Goal: Task Accomplishment & Management: Use online tool/utility

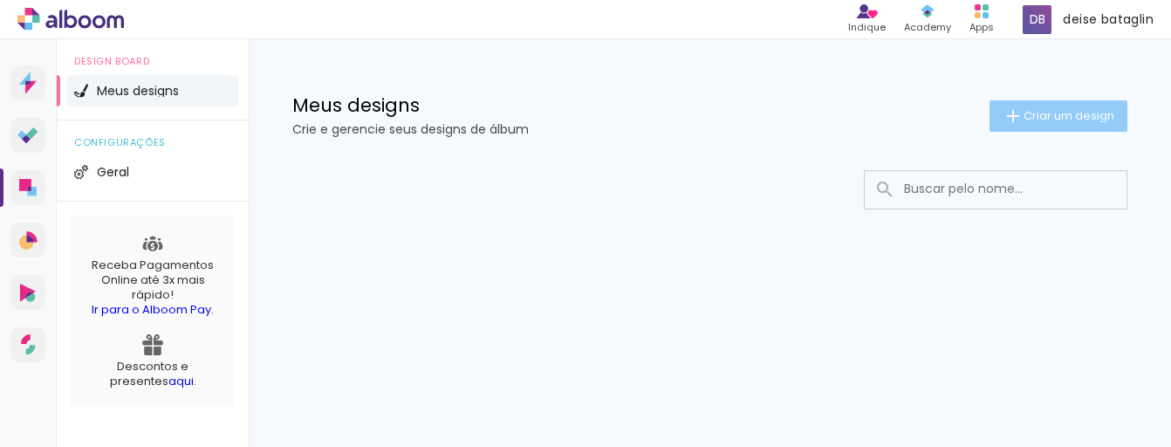
click at [1040, 112] on span "Criar um design" at bounding box center [1069, 115] width 91 height 11
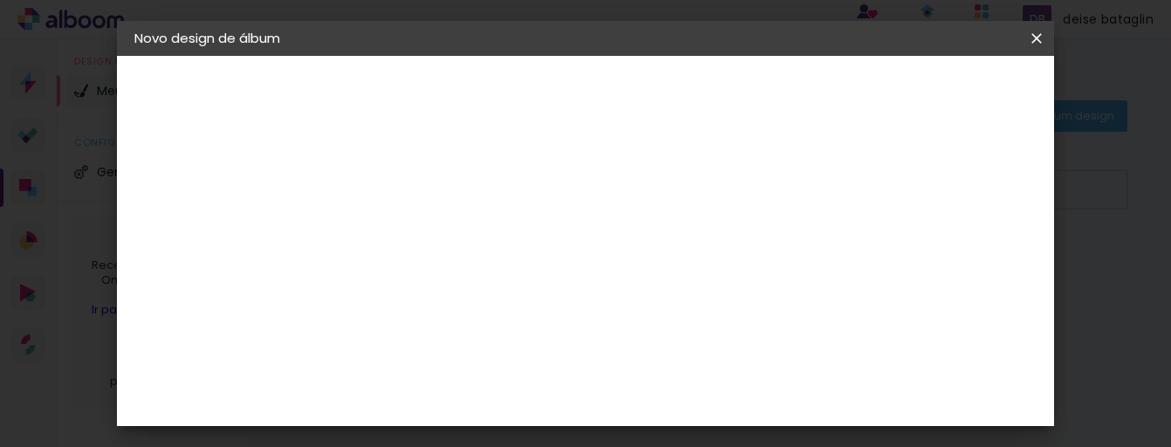
click at [420, 240] on input at bounding box center [420, 234] width 0 height 27
type input "p"
type input "[PERSON_NAME]"
type paper-input "[PERSON_NAME]"
click at [0, 0] on slot "Avançar" at bounding box center [0, 0] width 0 height 0
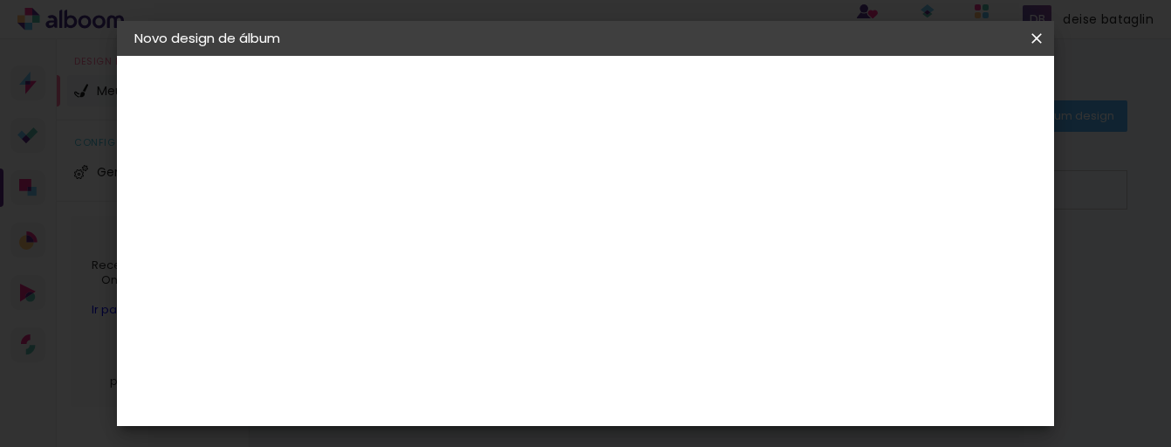
scroll to position [1937, 0]
click at [416, 348] on div "Grafis" at bounding box center [428, 355] width 41 height 14
click at [0, 0] on slot "Avançar" at bounding box center [0, 0] width 0 height 0
click at [515, 305] on paper-input-container "Linha" at bounding box center [464, 305] width 101 height 45
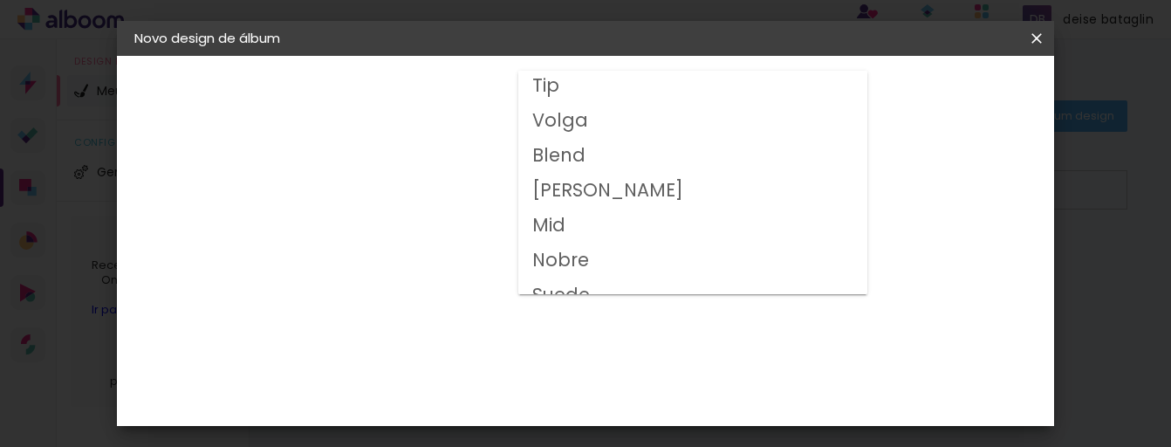
scroll to position [175, 0]
click at [0, 0] on slot "Volga" at bounding box center [0, 0] width 0 height 0
type input "Volga"
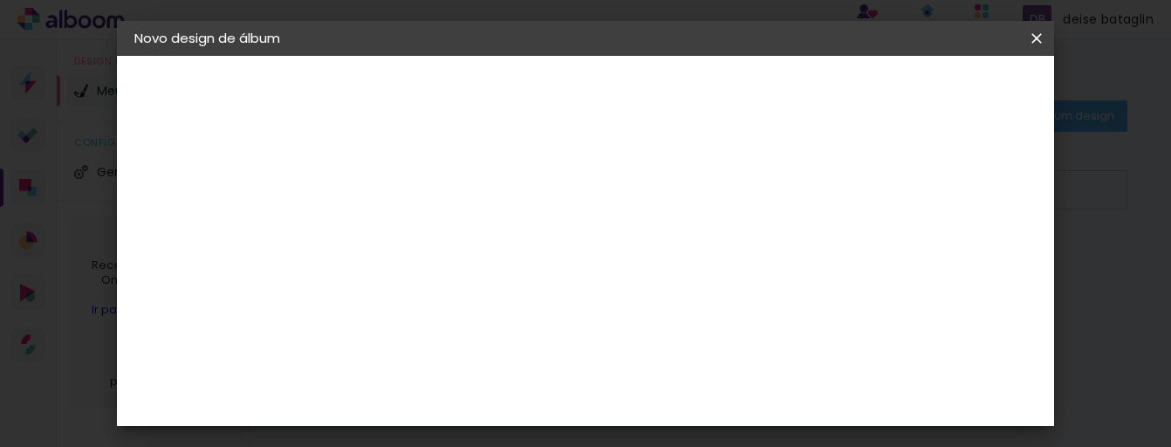
scroll to position [194, 0]
click at [538, 303] on span "20x30" at bounding box center [496, 326] width 81 height 46
click at [0, 0] on slot "Avançar" at bounding box center [0, 0] width 0 height 0
click at [578, 185] on div "Mostrar sangria" at bounding box center [527, 191] width 101 height 44
type paper-checkbox "on"
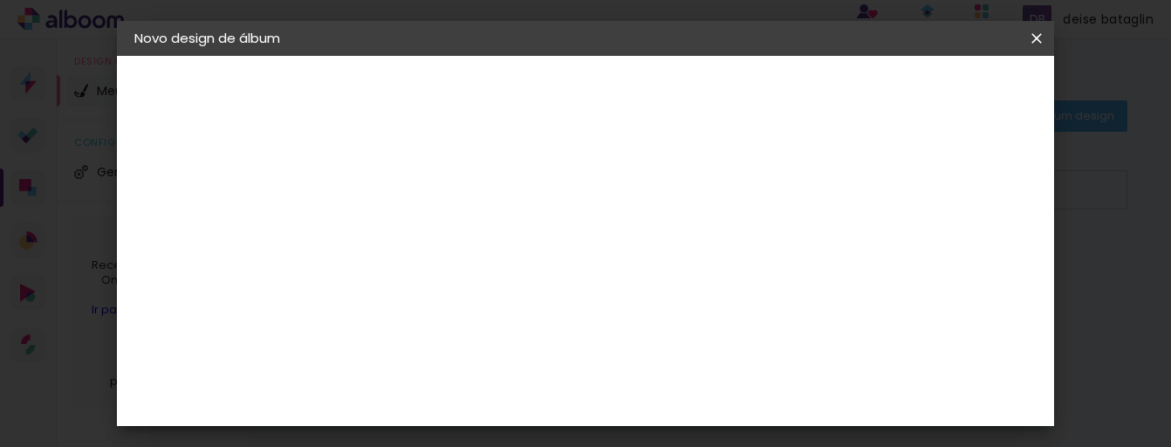
click at [578, 185] on div "Mostrar sangria" at bounding box center [527, 191] width 101 height 44
click at [614, 92] on span "Iniciar design" at bounding box center [593, 98] width 40 height 24
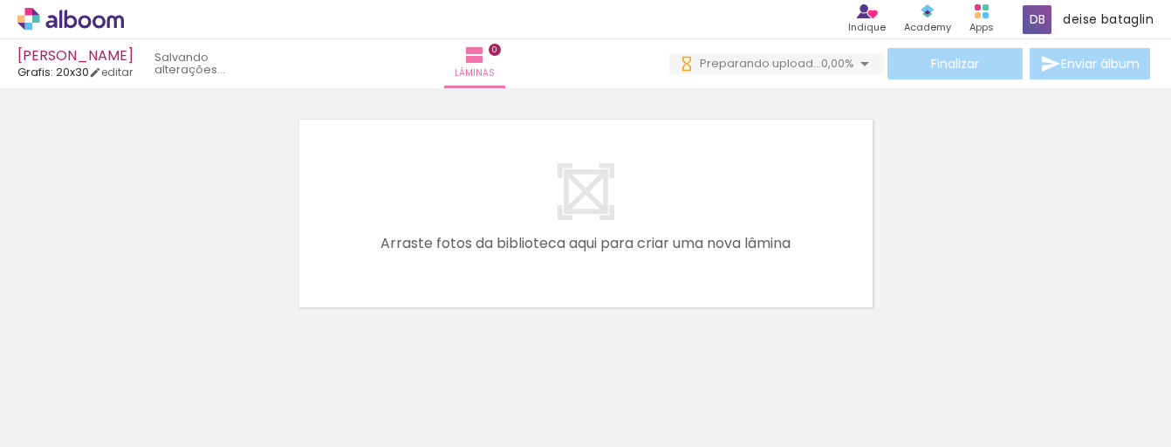
scroll to position [0, 984]
drag, startPoint x: 163, startPoint y: 438, endPoint x: 377, endPoint y: 444, distance: 213.9
click at [143, 444] on iron-horizontal-list at bounding box center [125, 392] width 35 height 109
drag, startPoint x: 227, startPoint y: 440, endPoint x: 329, endPoint y: 438, distance: 102.1
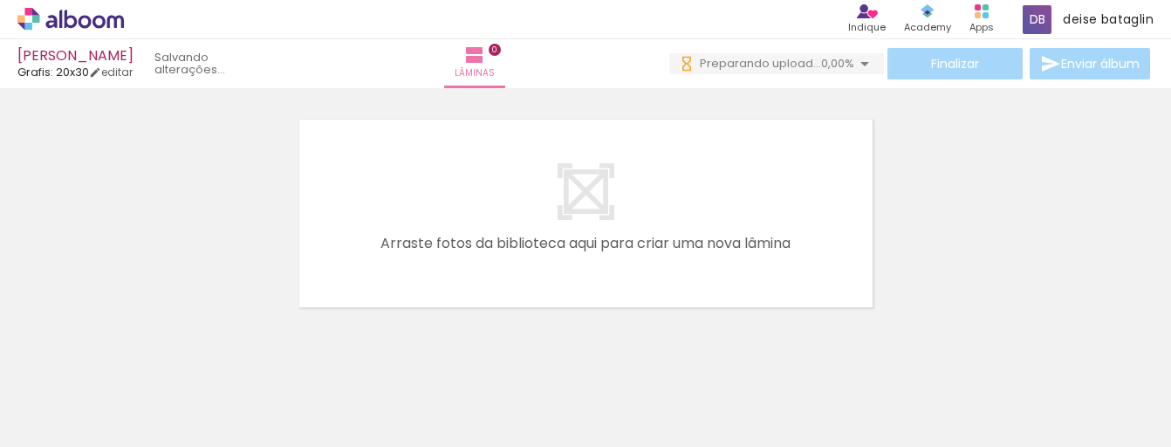
click at [143, 438] on iron-horizontal-list at bounding box center [125, 392] width 35 height 109
drag, startPoint x: 198, startPoint y: 439, endPoint x: 301, endPoint y: 443, distance: 103.1
click at [143, 443] on iron-horizontal-list at bounding box center [125, 392] width 35 height 109
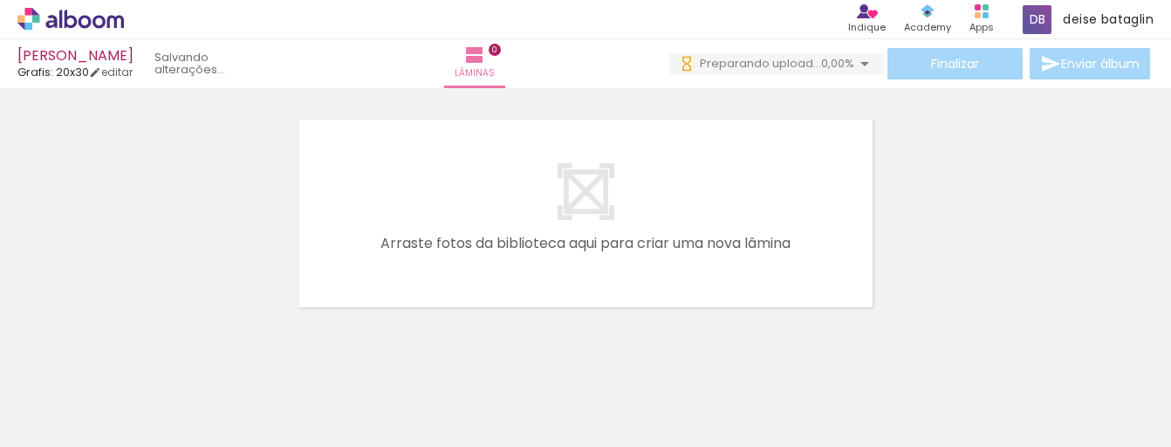
drag, startPoint x: 225, startPoint y: 440, endPoint x: 334, endPoint y: 448, distance: 109.4
click at [334, 446] on html "link( href="../../bower_components/polymer/polymer.html" rel="import" ) picture…" at bounding box center [585, 223] width 1171 height 447
drag, startPoint x: 230, startPoint y: 442, endPoint x: 337, endPoint y: 449, distance: 106.7
click at [337, 446] on html "link( href="../../bower_components/polymer/polymer.html" rel="import" ) picture…" at bounding box center [585, 223] width 1171 height 447
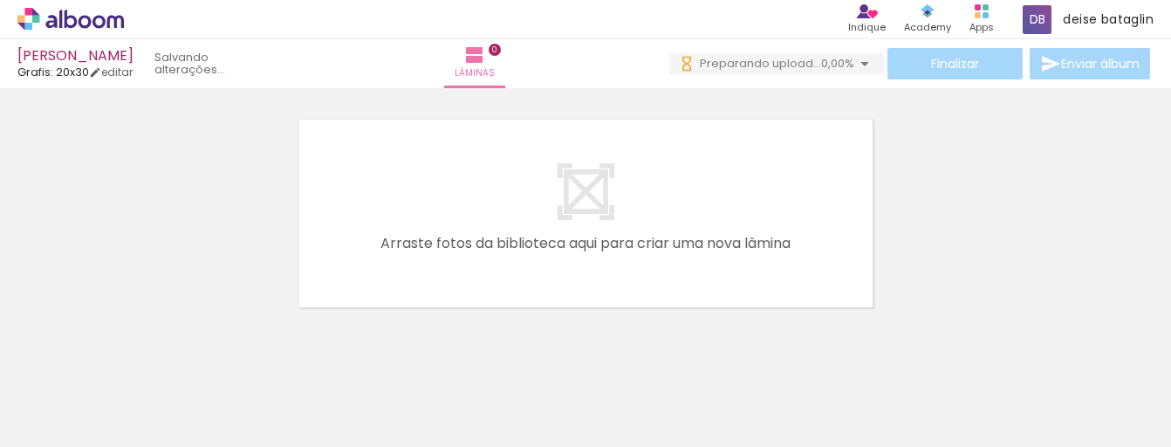
scroll to position [0, 1381]
drag, startPoint x: 247, startPoint y: 436, endPoint x: 369, endPoint y: 444, distance: 122.4
click at [143, 444] on iron-horizontal-list at bounding box center [125, 392] width 35 height 109
drag, startPoint x: 237, startPoint y: 436, endPoint x: 509, endPoint y: 450, distance: 271.8
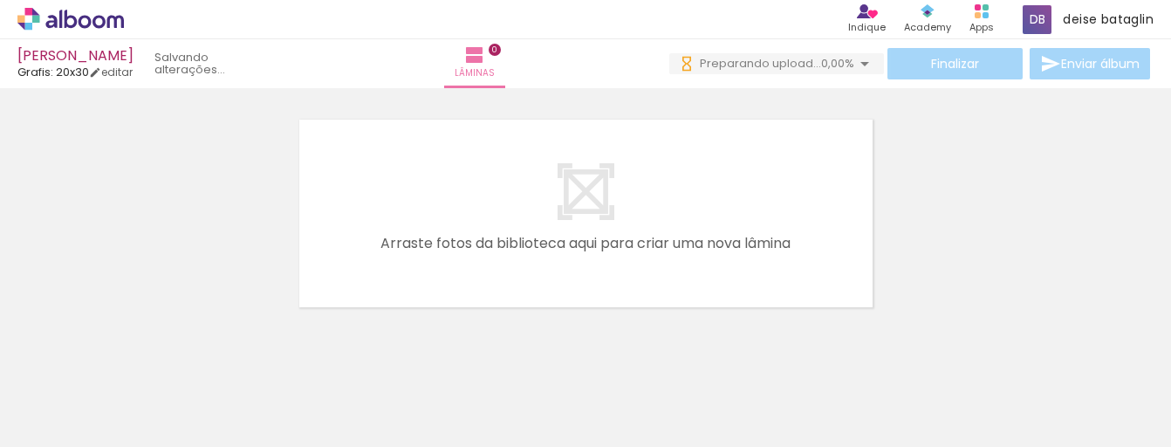
click at [509, 446] on html "link( href="../../bower_components/polymer/polymer.html" rel="import" ) picture…" at bounding box center [585, 223] width 1171 height 447
drag, startPoint x: 267, startPoint y: 442, endPoint x: 376, endPoint y: 442, distance: 109.1
click at [143, 442] on iron-horizontal-list at bounding box center [125, 392] width 35 height 109
click at [143, 441] on iron-horizontal-list at bounding box center [125, 392] width 35 height 109
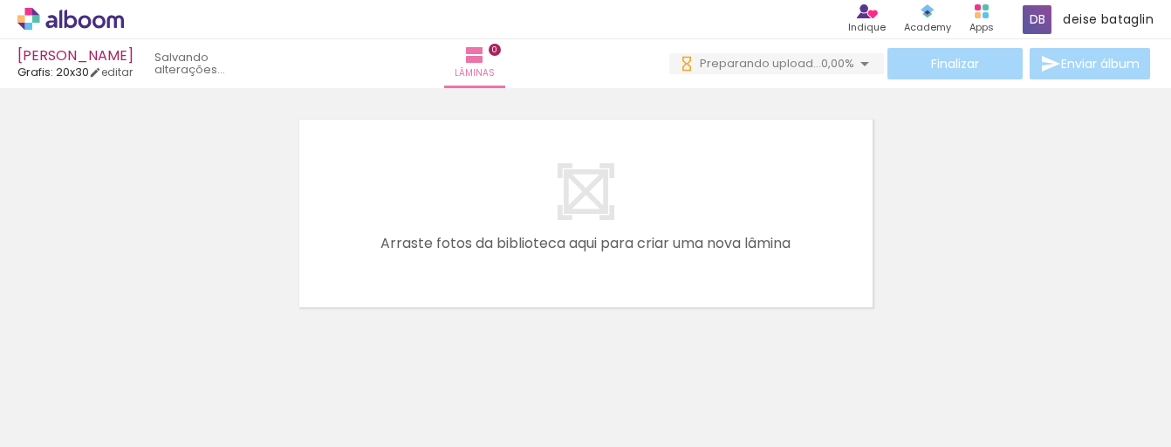
click at [143, 441] on iron-horizontal-list at bounding box center [125, 392] width 35 height 109
click at [143, 440] on iron-horizontal-list at bounding box center [125, 392] width 35 height 109
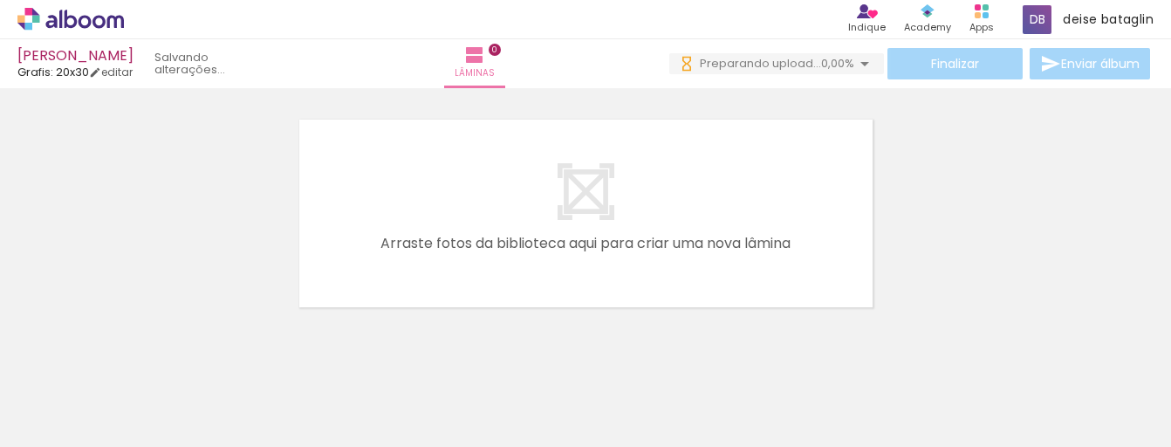
click at [143, 440] on iron-horizontal-list at bounding box center [125, 392] width 35 height 109
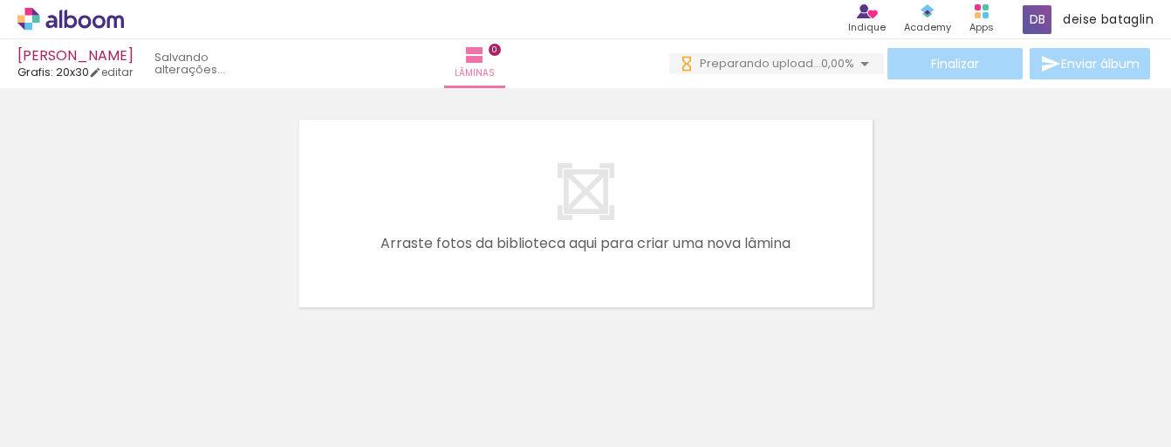
click at [143, 440] on iron-horizontal-list at bounding box center [125, 392] width 35 height 109
drag, startPoint x: 377, startPoint y: 439, endPoint x: 360, endPoint y: 441, distance: 16.7
click at [143, 441] on iron-horizontal-list at bounding box center [125, 392] width 35 height 109
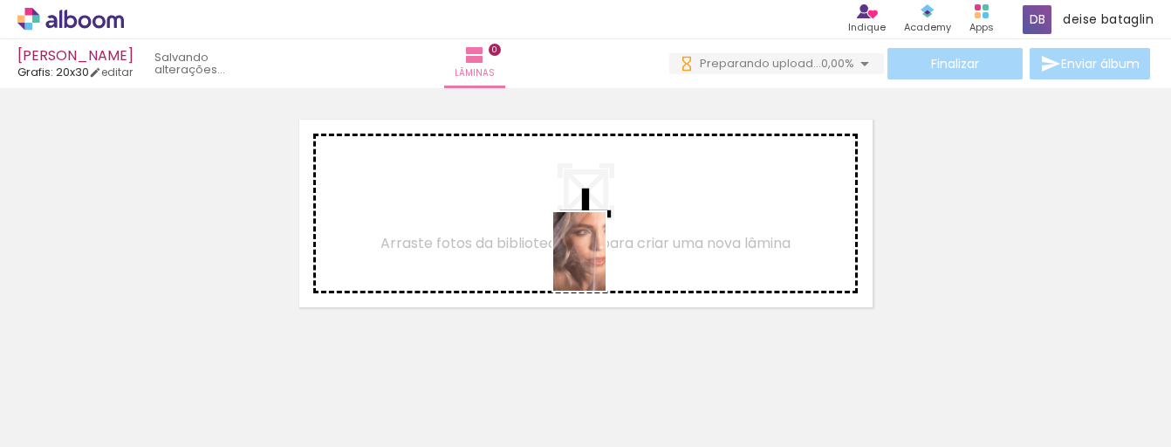
drag, startPoint x: 1025, startPoint y: 390, endPoint x: 621, endPoint y: 247, distance: 428.7
click at [612, 246] on quentale-workspace at bounding box center [585, 223] width 1171 height 447
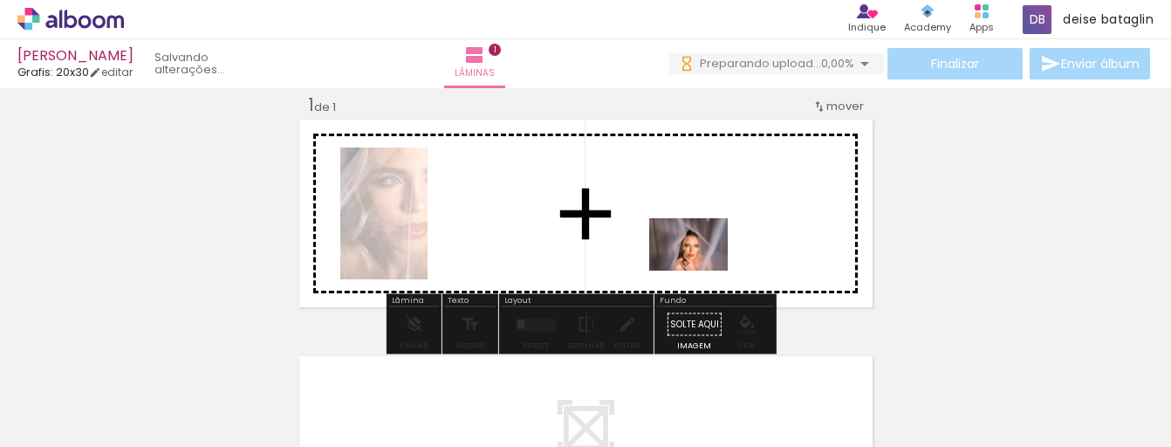
drag, startPoint x: 1110, startPoint y: 401, endPoint x: 702, endPoint y: 271, distance: 428.9
click at [702, 271] on quentale-workspace at bounding box center [585, 223] width 1171 height 447
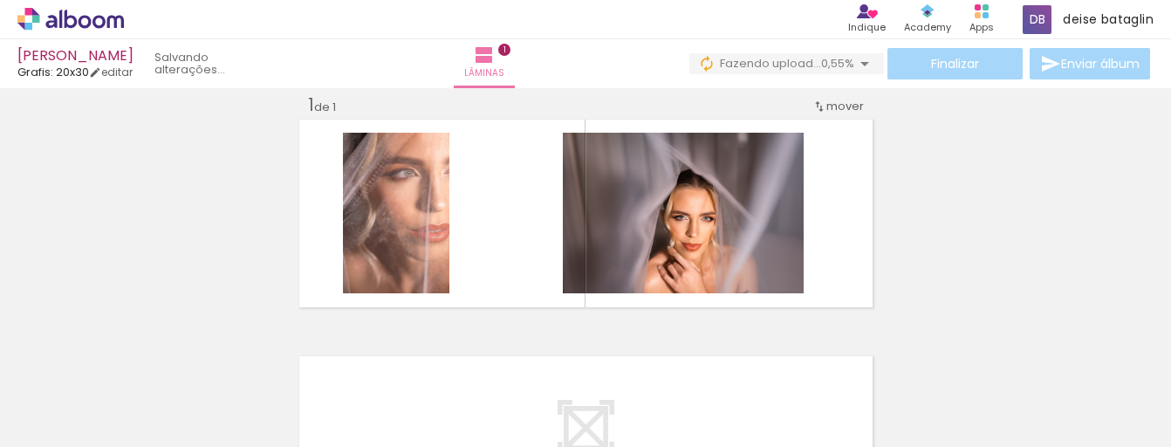
scroll to position [0, 3071]
drag, startPoint x: 340, startPoint y: 442, endPoint x: 363, endPoint y: 442, distance: 23.6
click at [143, 442] on iron-horizontal-list at bounding box center [125, 392] width 35 height 109
drag, startPoint x: 339, startPoint y: 437, endPoint x: 380, endPoint y: 441, distance: 41.2
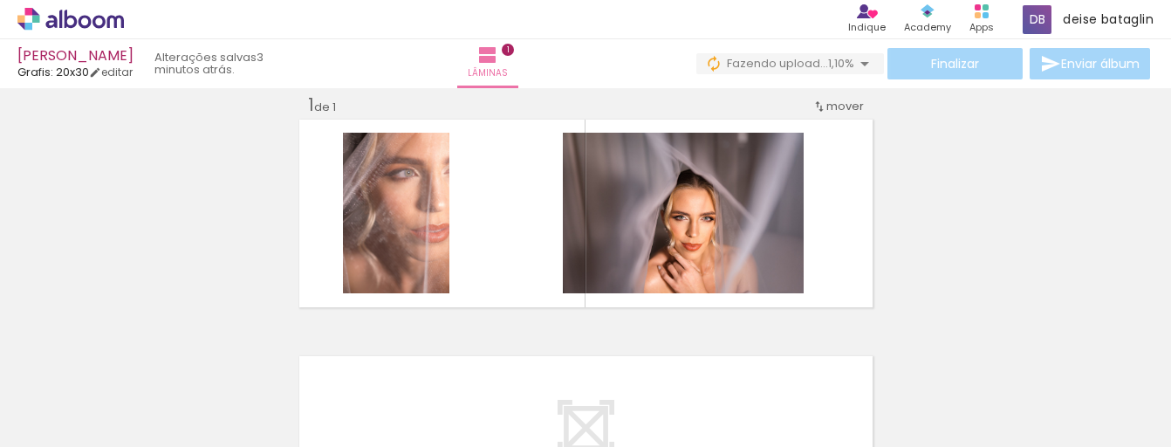
click at [143, 441] on iron-horizontal-list at bounding box center [125, 392] width 35 height 109
drag, startPoint x: 359, startPoint y: 440, endPoint x: 420, endPoint y: 442, distance: 61.1
click at [143, 442] on iron-horizontal-list at bounding box center [125, 392] width 35 height 109
drag, startPoint x: 433, startPoint y: 442, endPoint x: 464, endPoint y: 443, distance: 31.4
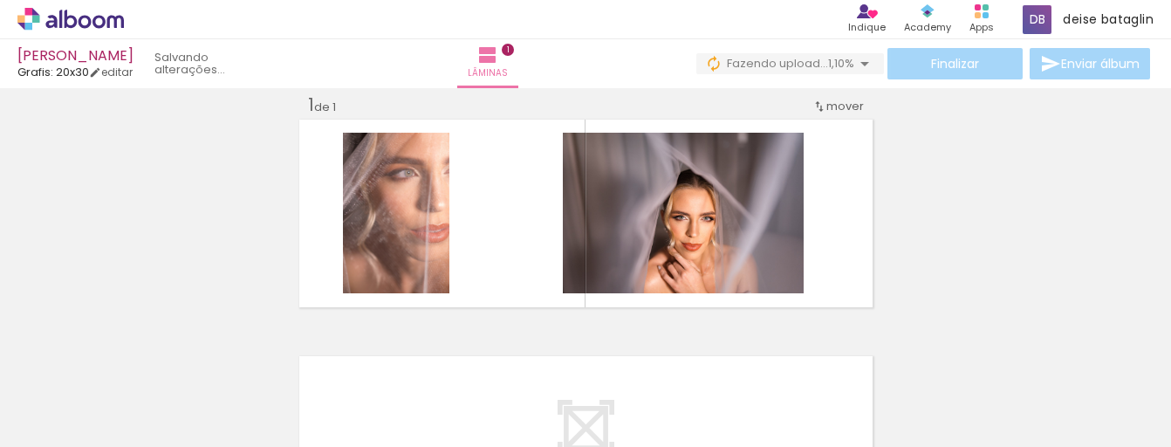
click at [143, 443] on iron-horizontal-list at bounding box center [125, 392] width 35 height 109
drag, startPoint x: 344, startPoint y: 436, endPoint x: 605, endPoint y: 443, distance: 261.0
click at [143, 443] on iron-horizontal-list at bounding box center [125, 392] width 35 height 109
click at [143, 442] on iron-horizontal-list at bounding box center [125, 392] width 35 height 109
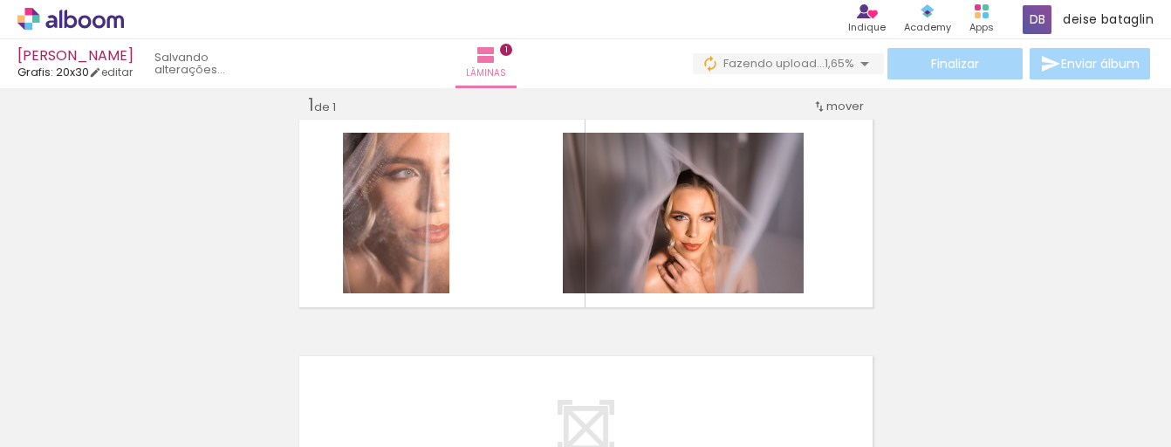
click at [143, 442] on iron-horizontal-list at bounding box center [125, 392] width 35 height 109
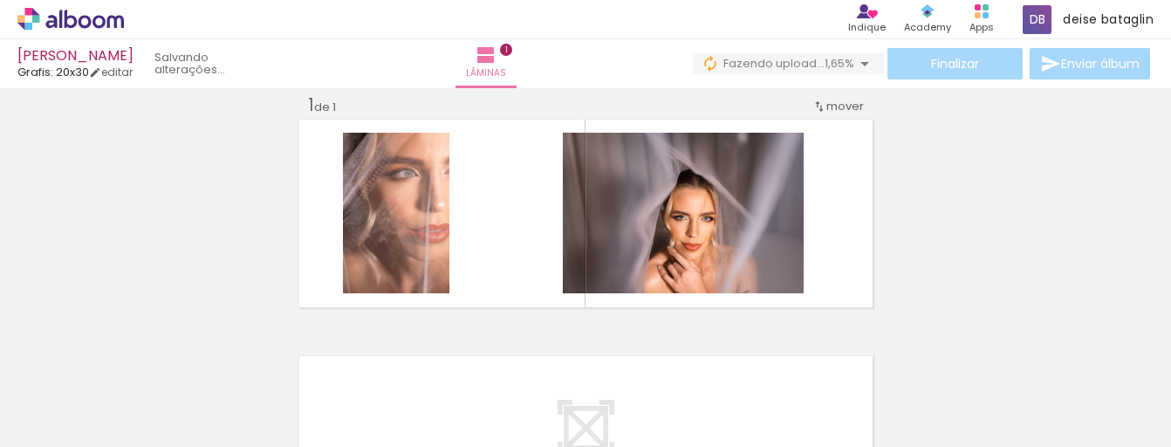
click at [143, 442] on iron-horizontal-list at bounding box center [125, 392] width 35 height 109
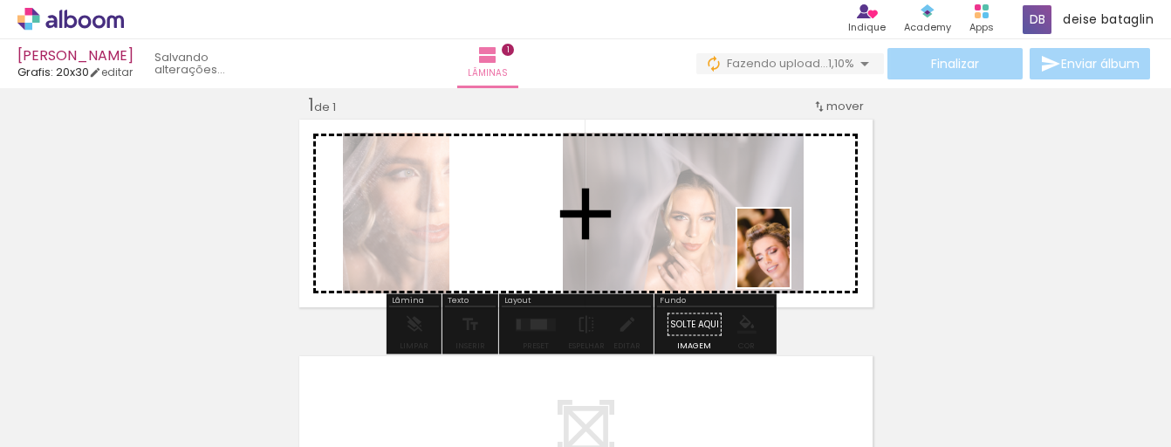
drag, startPoint x: 1112, startPoint y: 407, endPoint x: 790, endPoint y: 261, distance: 353.5
click at [790, 261] on quentale-workspace at bounding box center [585, 223] width 1171 height 447
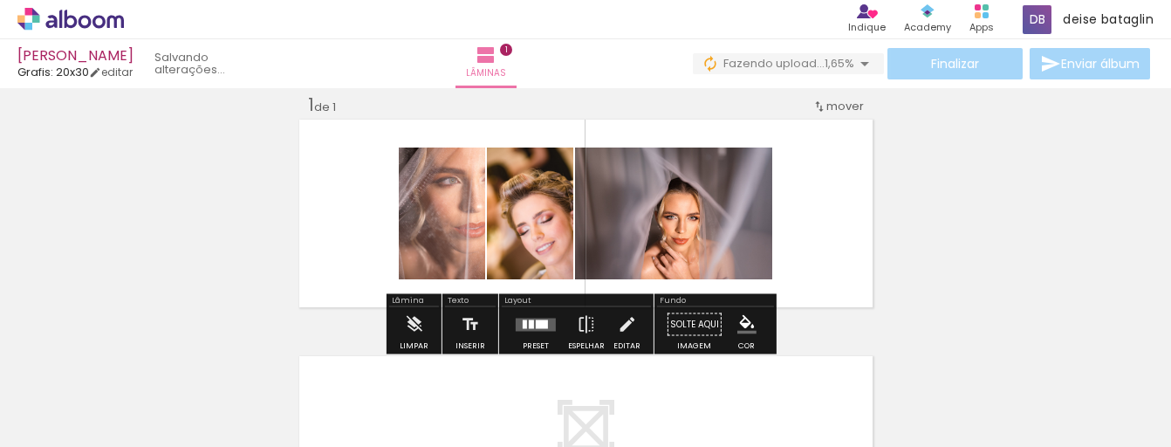
click at [606, 216] on quentale-photo at bounding box center [673, 213] width 197 height 132
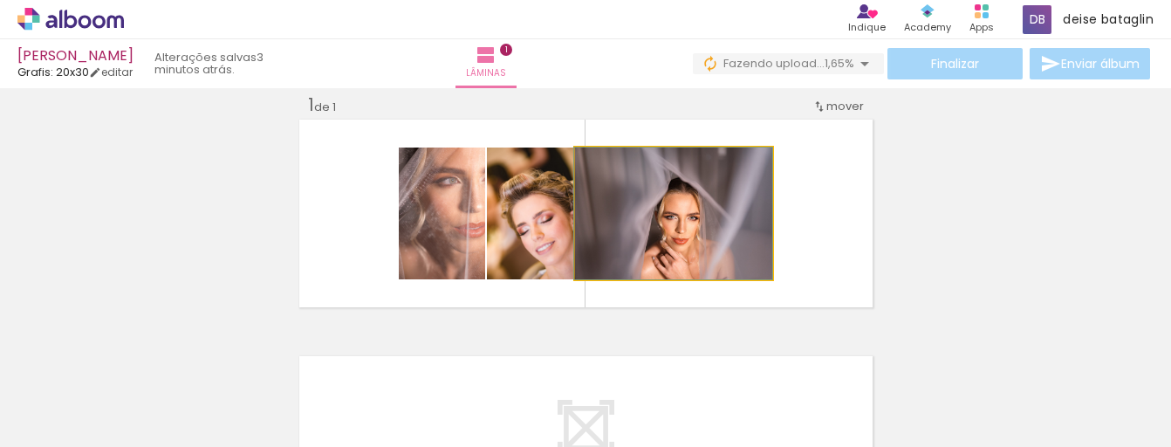
click at [671, 259] on quentale-photo at bounding box center [673, 213] width 197 height 132
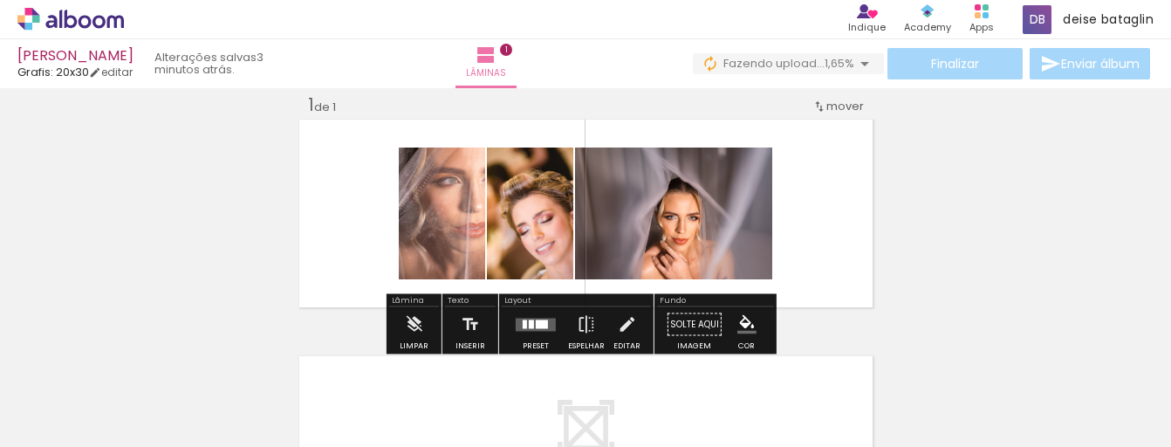
click at [425, 243] on quentale-photo at bounding box center [442, 213] width 86 height 132
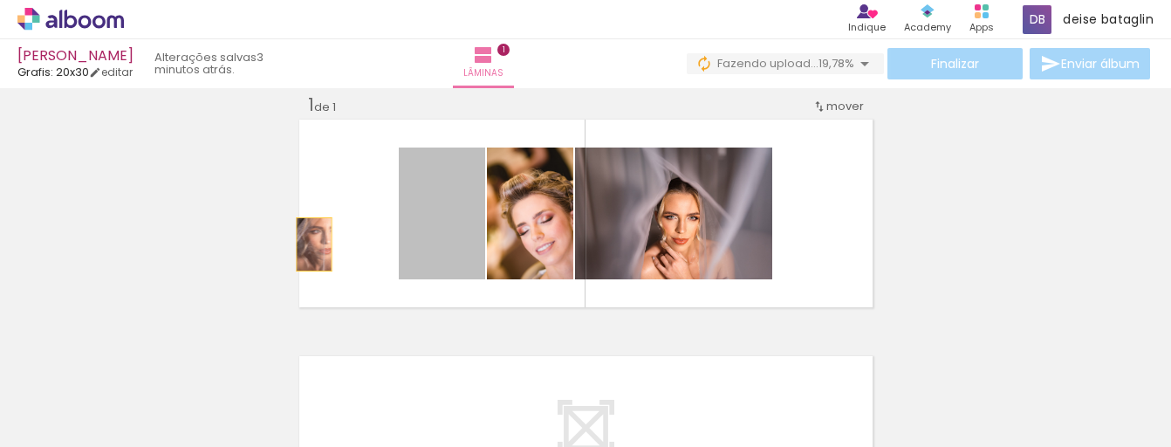
drag, startPoint x: 425, startPoint y: 243, endPoint x: 414, endPoint y: 237, distance: 12.9
click at [309, 243] on quentale-layouter at bounding box center [586, 213] width 579 height 193
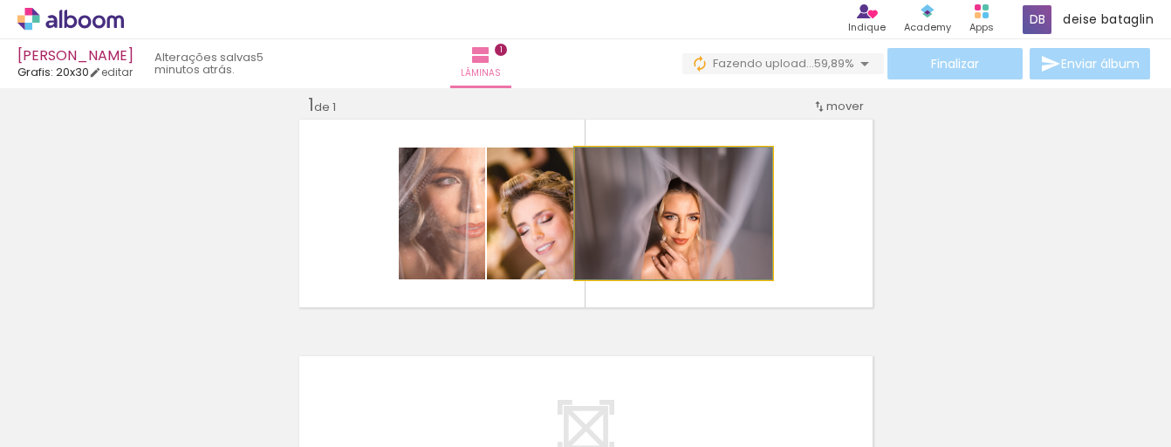
click at [660, 222] on quentale-photo at bounding box center [673, 213] width 197 height 132
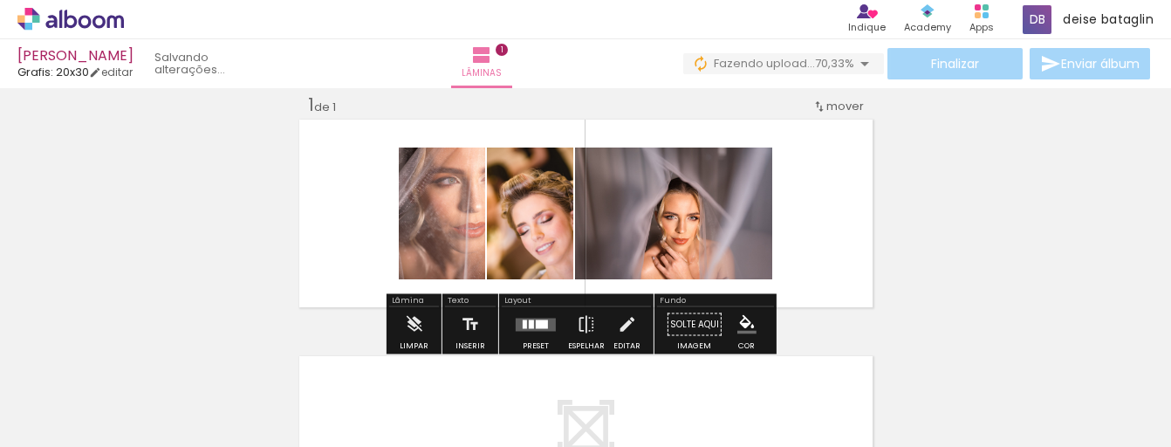
scroll to position [0, 11916]
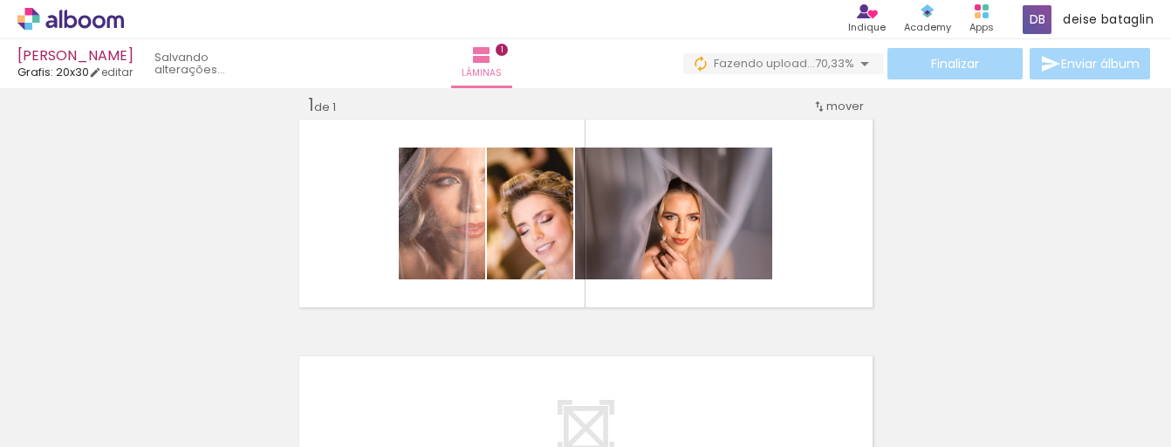
drag, startPoint x: 857, startPoint y: 441, endPoint x: 1159, endPoint y: 434, distance: 302.1
click at [143, 434] on iron-horizontal-list at bounding box center [125, 392] width 35 height 109
click at [1170, 438] on html "link( href="../../bower_components/polymer/polymer.html" rel="import" ) picture…" at bounding box center [585, 223] width 1171 height 447
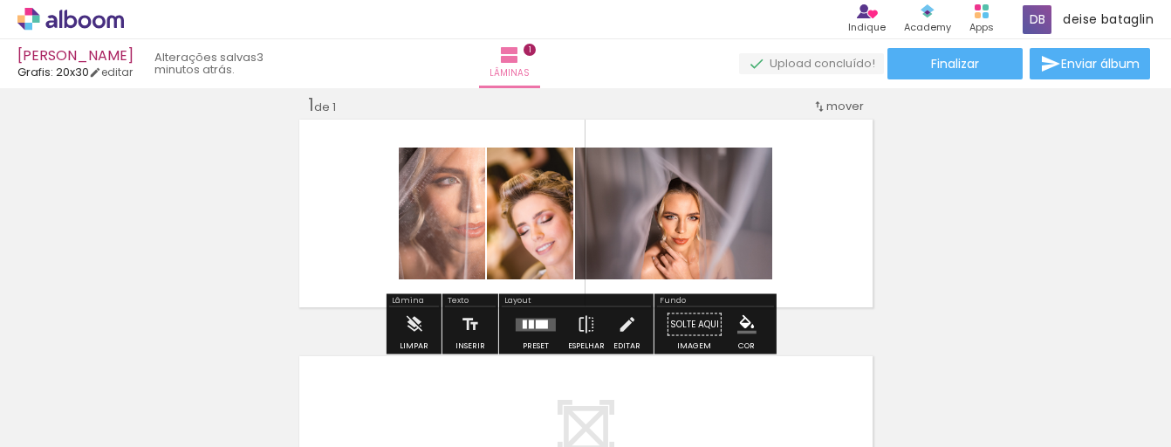
click at [658, 243] on quentale-photo at bounding box center [673, 213] width 197 height 132
click at [829, 105] on span "mover" at bounding box center [845, 106] width 38 height 17
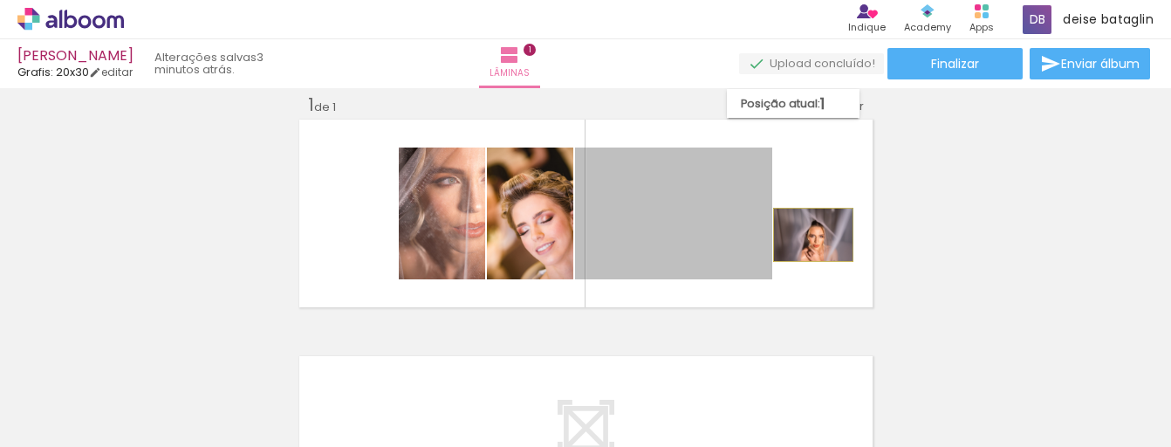
drag, startPoint x: 716, startPoint y: 244, endPoint x: 806, endPoint y: 235, distance: 91.3
click at [806, 235] on quentale-layouter at bounding box center [586, 213] width 579 height 193
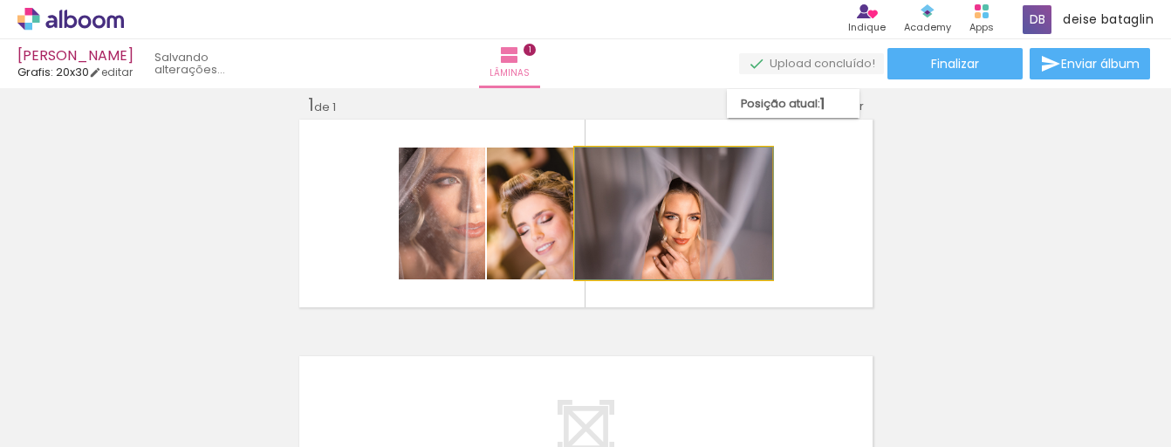
click at [730, 243] on quentale-photo at bounding box center [673, 213] width 197 height 132
